Goal: Check status: Check status

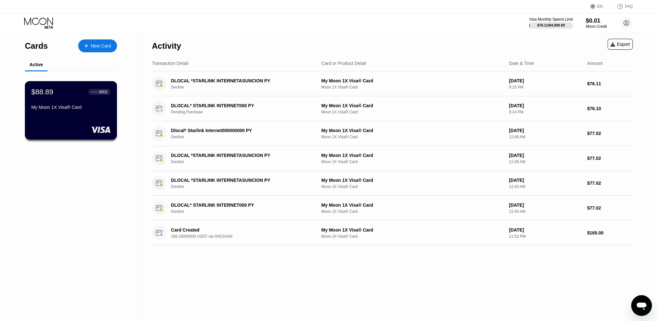
click at [89, 101] on div "$88.89 ● ● ● ● 9002 My Moon 1X Visa® Card" at bounding box center [70, 100] width 79 height 25
